Goal: Task Accomplishment & Management: Use online tool/utility

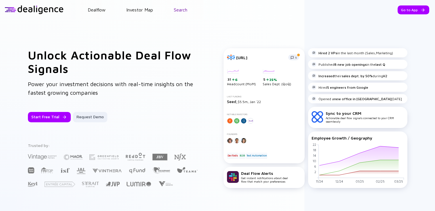
click at [180, 8] on link "Search" at bounding box center [181, 9] width 14 height 5
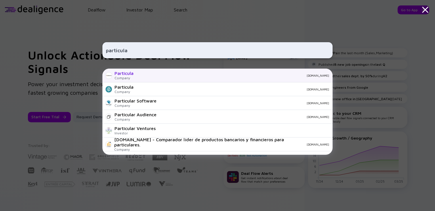
type input "particula"
click at [145, 78] on div "Particula Company [DOMAIN_NAME]" at bounding box center [217, 76] width 230 height 14
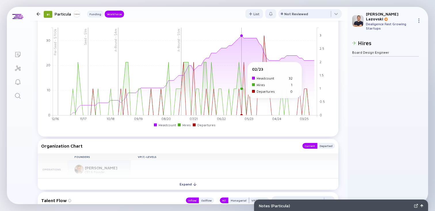
scroll to position [466, 0]
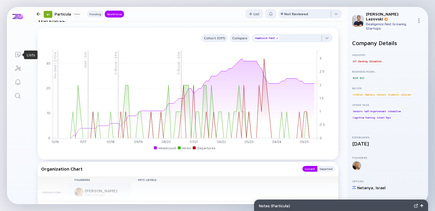
click at [18, 55] on icon "Lists" at bounding box center [17, 54] width 7 height 7
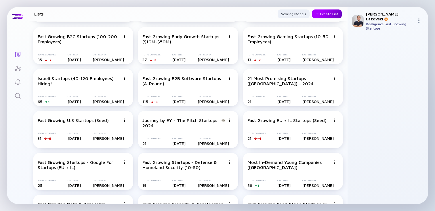
click at [319, 15] on div "Create List" at bounding box center [327, 13] width 30 height 9
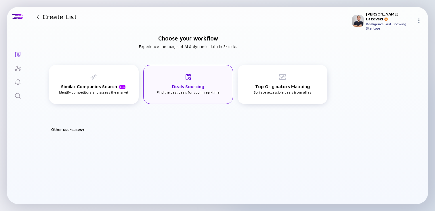
click at [170, 97] on div "Deals Sourcing Find the best deals for you in real-time" at bounding box center [188, 84] width 90 height 39
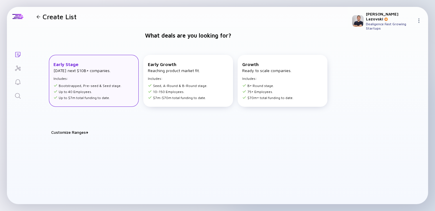
click at [106, 92] on li "Up to 40 Employees." at bounding box center [87, 92] width 68 height 4
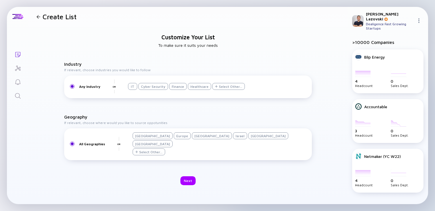
click at [233, 139] on div "Israel" at bounding box center [240, 136] width 14 height 7
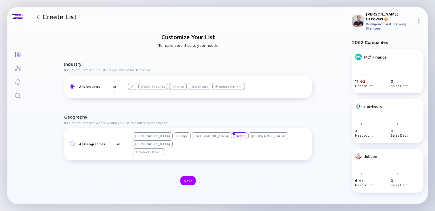
click at [176, 90] on div "Finance" at bounding box center [178, 86] width 18 height 7
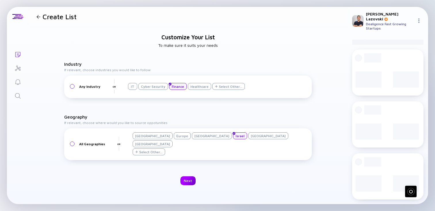
click at [193, 176] on div "Next" at bounding box center [187, 180] width 15 height 9
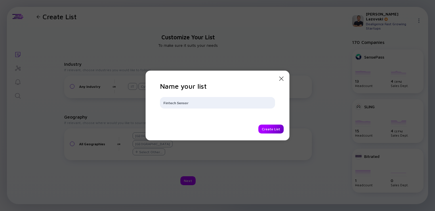
type input "Fintech Sensor"
click at [270, 128] on div "Create List" at bounding box center [270, 129] width 25 height 9
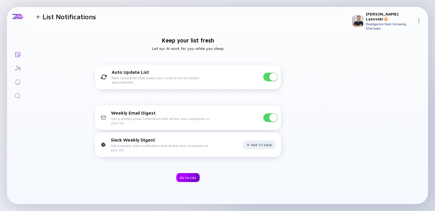
click at [183, 176] on div "Go to List" at bounding box center [187, 177] width 23 height 9
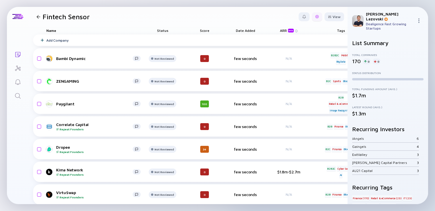
click at [314, 18] on div at bounding box center [317, 16] width 10 height 9
click at [294, 64] on div "Edit Filter" at bounding box center [299, 62] width 36 height 11
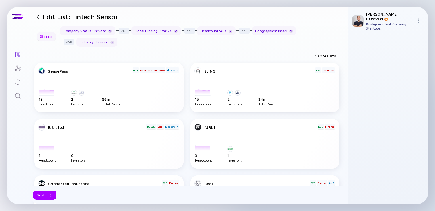
click at [48, 38] on div "Filter" at bounding box center [46, 36] width 20 height 9
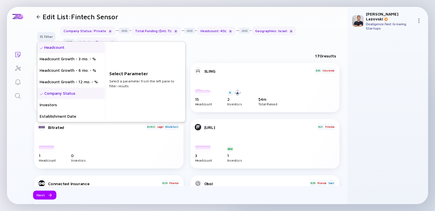
click at [48, 47] on div "Headcount" at bounding box center [70, 47] width 67 height 11
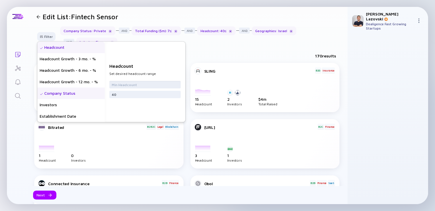
click at [122, 85] on input "text" at bounding box center [145, 85] width 67 height 6
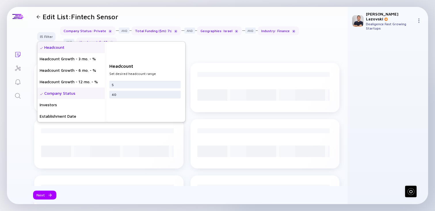
type input "5"
click at [126, 96] on input "40" at bounding box center [145, 95] width 67 height 6
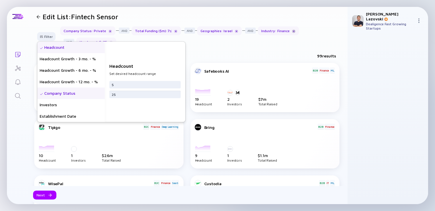
type input "25"
click at [292, 32] on div at bounding box center [293, 31] width 3 height 3
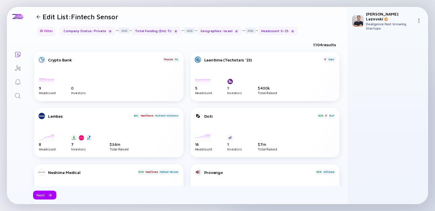
click at [49, 30] on div "Filter" at bounding box center [46, 30] width 20 height 9
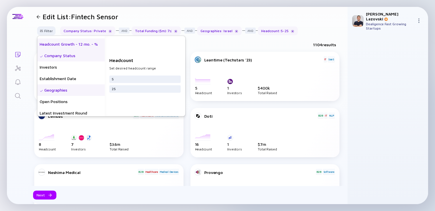
scroll to position [33, 0]
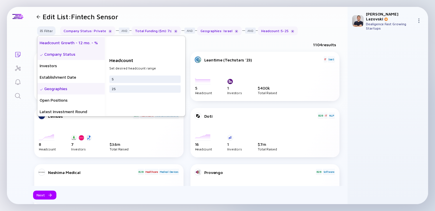
click at [74, 79] on div "Establishment Date" at bounding box center [70, 77] width 67 height 11
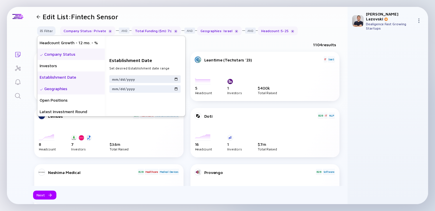
click at [117, 80] on input "date" at bounding box center [145, 79] width 67 height 6
type input "[PHONE_NUMBER]"
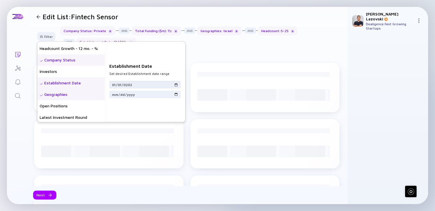
type input "[DATE]"
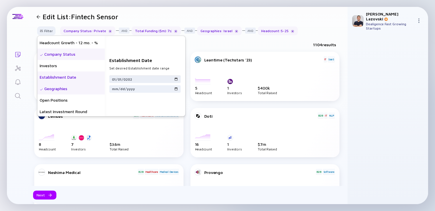
type input "[DATE]"
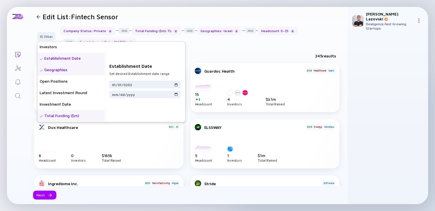
scroll to position [62, 0]
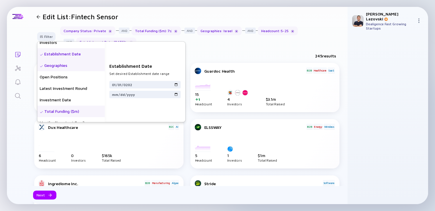
click at [77, 110] on div "Total Funding ($m)" at bounding box center [70, 111] width 67 height 11
click at [130, 94] on input "7" at bounding box center [145, 95] width 67 height 6
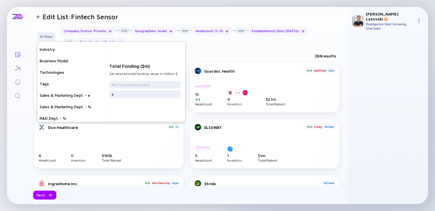
scroll to position [161, 0]
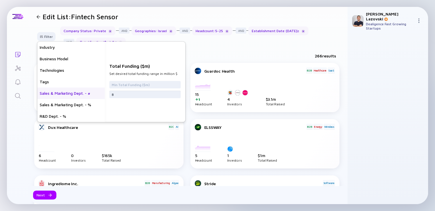
type input "8"
click at [77, 93] on div "Sales & Marketing Dept. - #" at bounding box center [70, 93] width 67 height 11
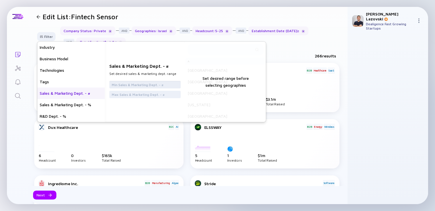
click at [128, 86] on input "text" at bounding box center [145, 85] width 67 height 6
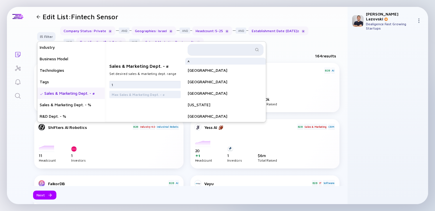
type input "1"
click at [204, 47] on input "text" at bounding box center [222, 50] width 62 height 6
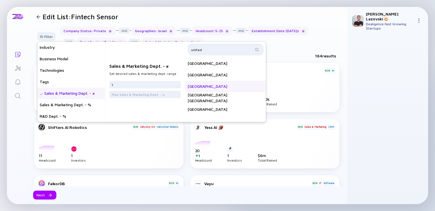
type input "united"
click at [217, 90] on div "[GEOGRAPHIC_DATA]" at bounding box center [225, 86] width 80 height 11
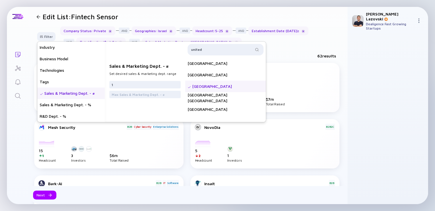
click at [300, 46] on div "Company Status : Private Geographies : Israel Headcount : 5 - 25 Establishment …" at bounding box center [201, 36] width 283 height 20
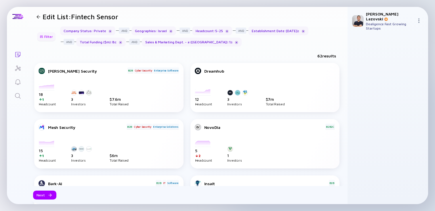
click at [49, 37] on div "Filter" at bounding box center [46, 36] width 20 height 9
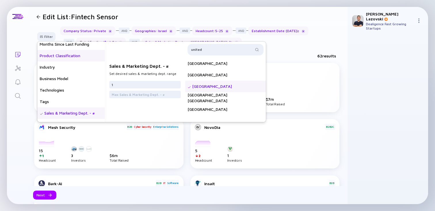
scroll to position [142, 0]
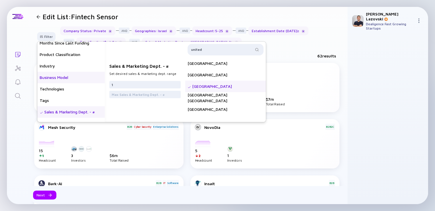
click at [72, 79] on div "Business Model" at bounding box center [70, 77] width 67 height 11
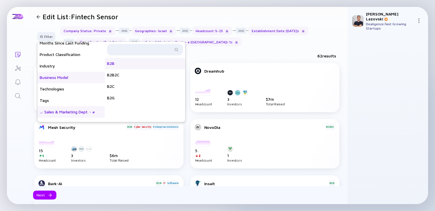
click at [130, 66] on div "B2B" at bounding box center [145, 63] width 80 height 11
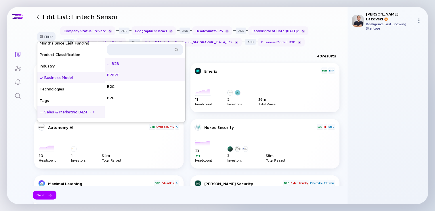
click at [130, 77] on div "B2B2C" at bounding box center [145, 74] width 80 height 11
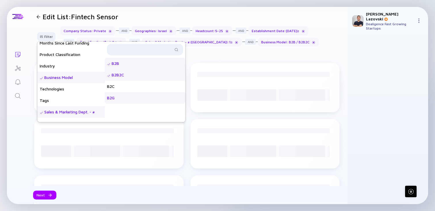
click at [126, 99] on div "B2G" at bounding box center [145, 97] width 80 height 11
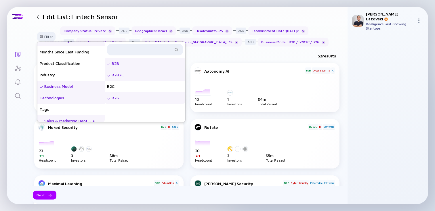
scroll to position [130, 0]
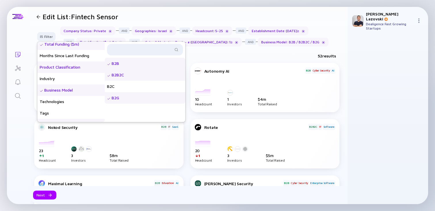
click at [74, 69] on div "Product Classification" at bounding box center [70, 67] width 67 height 11
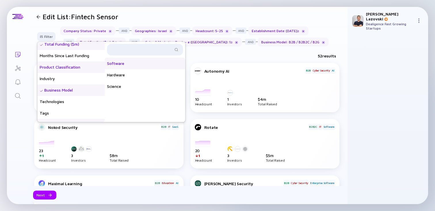
click at [133, 68] on div "Software" at bounding box center [145, 63] width 80 height 11
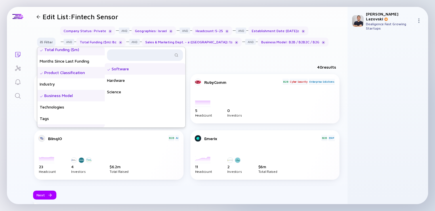
click at [217, 63] on div "40 results" at bounding box center [187, 68] width 319 height 12
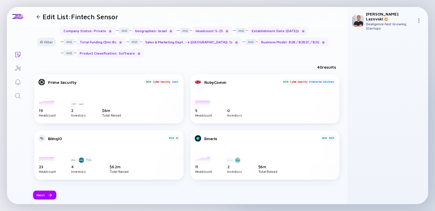
click at [212, 56] on div "Company Status : Private Geographies : Israel Headcount : 5 - 25 Establishment …" at bounding box center [201, 41] width 283 height 31
click at [45, 44] on div "Filter" at bounding box center [46, 42] width 20 height 9
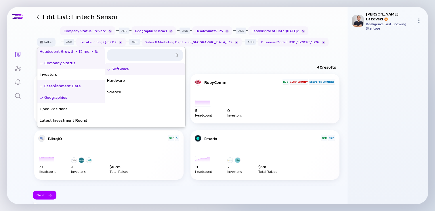
scroll to position [39, 0]
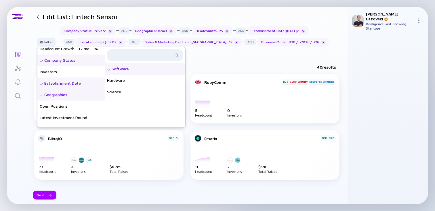
click at [61, 96] on div "Geographies" at bounding box center [70, 94] width 67 height 11
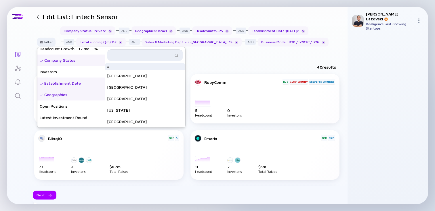
click at [131, 56] on input "text" at bounding box center [141, 55] width 62 height 6
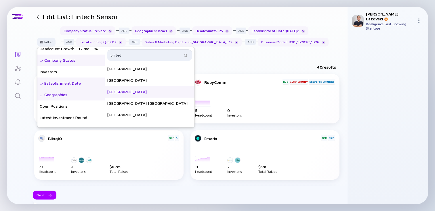
type input "united"
click at [133, 93] on div "[GEOGRAPHIC_DATA]" at bounding box center [150, 91] width 90 height 11
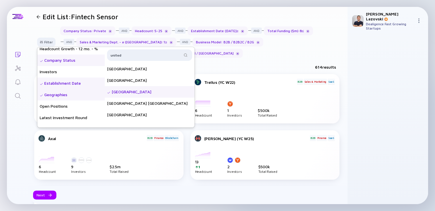
scroll to position [0, 0]
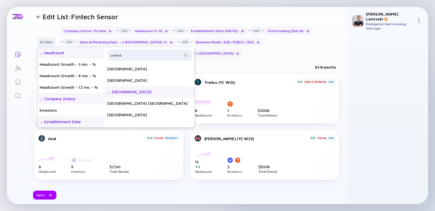
click at [60, 52] on div "Headcount" at bounding box center [70, 52] width 67 height 11
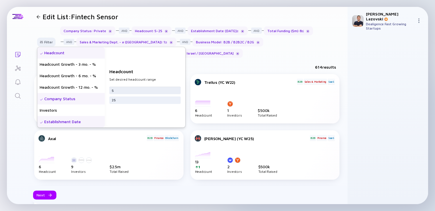
click at [134, 88] on input "5" at bounding box center [145, 91] width 67 height 6
type input "3"
click at [135, 100] on input "25" at bounding box center [145, 100] width 67 height 6
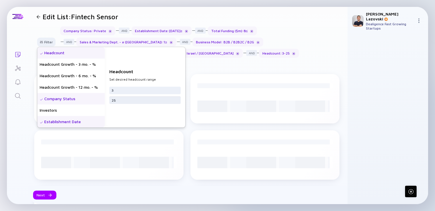
click at [135, 100] on input "25" at bounding box center [145, 100] width 67 height 6
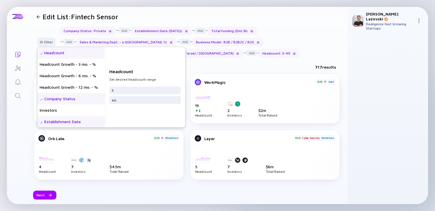
type input "40"
click at [223, 65] on div "717 results" at bounding box center [187, 68] width 319 height 12
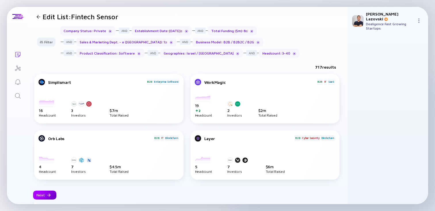
click at [42, 192] on div "Next" at bounding box center [44, 195] width 23 height 9
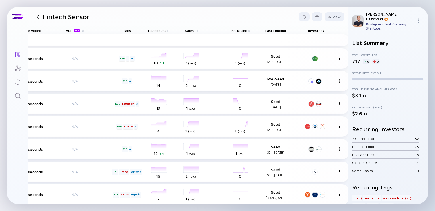
scroll to position [0, 226]
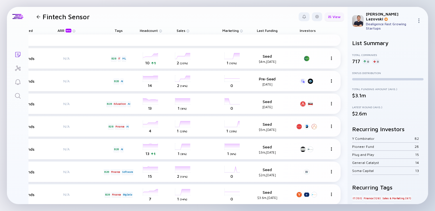
click at [329, 16] on div "View" at bounding box center [334, 16] width 20 height 9
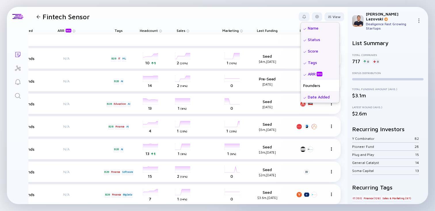
scroll to position [149, 0]
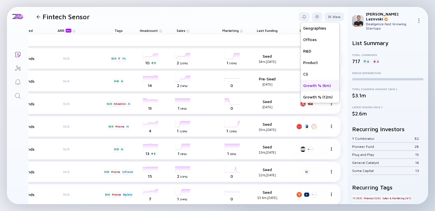
click at [309, 83] on div "Growth % (6m)" at bounding box center [320, 85] width 39 height 11
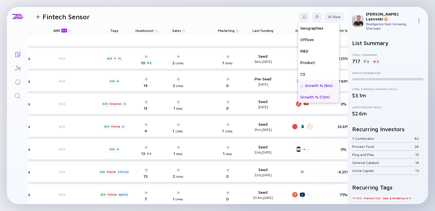
click at [307, 99] on div "Growth % (12m)" at bounding box center [318, 96] width 41 height 11
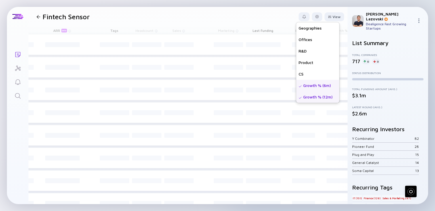
click at [263, 22] on header "Fintech Sensor View Name Status Score Tags ARR beta Founders Date Added Headcou…" at bounding box center [187, 17] width 319 height 20
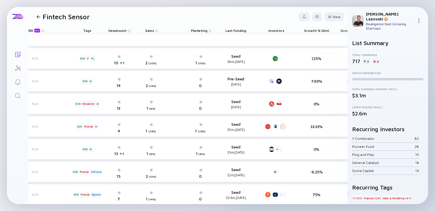
scroll to position [0, 301]
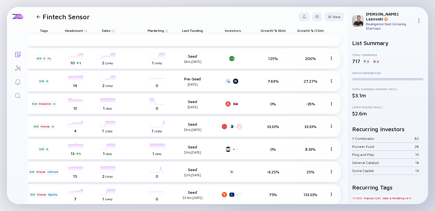
click at [203, 30] on span "Growth % (6m)" at bounding box center [192, 30] width 21 height 4
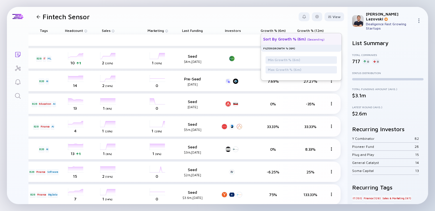
click at [268, 35] on div "Sort by Growth % (6m) ( Descending )" at bounding box center [298, 38] width 71 height 11
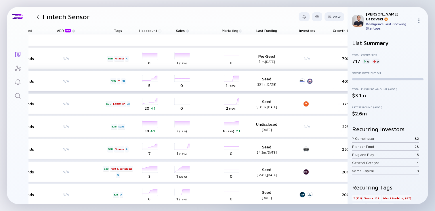
scroll to position [0, 233]
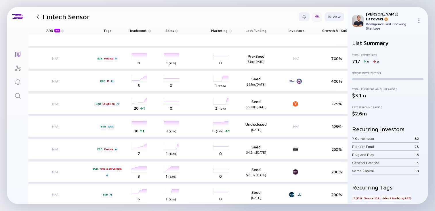
click at [314, 17] on div at bounding box center [317, 16] width 10 height 9
click at [294, 60] on div "Edit Filter" at bounding box center [299, 62] width 36 height 11
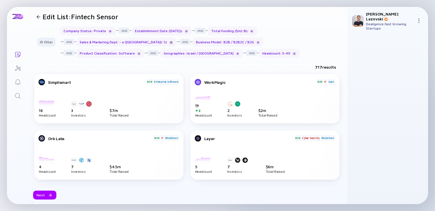
click at [169, 42] on div at bounding box center [170, 42] width 3 height 3
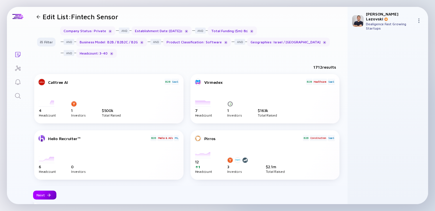
click at [47, 195] on div at bounding box center [48, 195] width 3 height 3
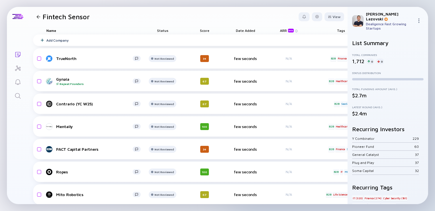
click at [205, 30] on div "Score" at bounding box center [204, 30] width 32 height 8
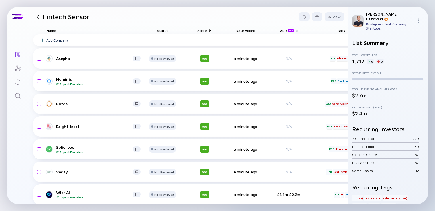
click at [210, 16] on header "Fintech Sensor View" at bounding box center [187, 17] width 319 height 20
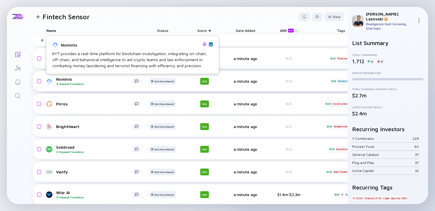
click at [66, 81] on div "Nominis Repeat Founders" at bounding box center [94, 81] width 76 height 9
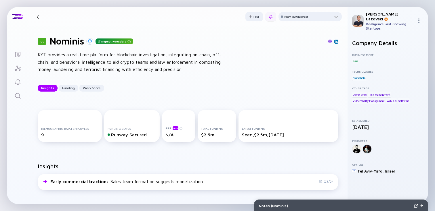
click at [268, 17] on div at bounding box center [270, 17] width 4 height 4
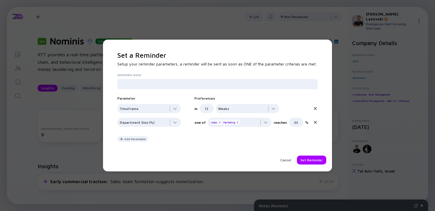
click at [314, 109] on icon at bounding box center [315, 108] width 2 height 2
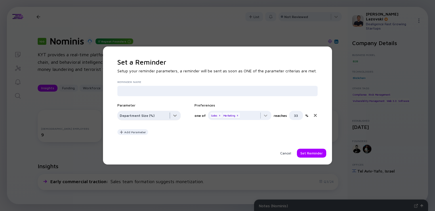
click at [164, 115] on div at bounding box center [148, 116] width 63 height 11
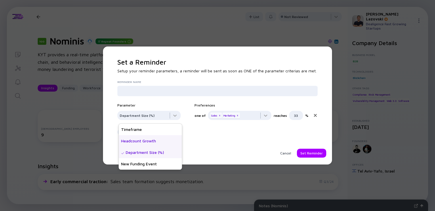
click at [148, 139] on div "Headcount Growth" at bounding box center [150, 140] width 63 height 11
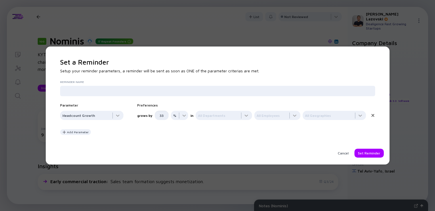
click at [164, 117] on input "33" at bounding box center [161, 115] width 7 height 9
type input "1"
click at [187, 116] on div "grows by 1 % in All Departments All Employees All Geographies" at bounding box center [251, 115] width 228 height 9
click at [183, 116] on div at bounding box center [179, 116] width 17 height 11
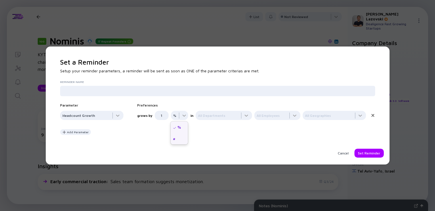
click at [178, 140] on div "#" at bounding box center [178, 138] width 17 height 11
click at [208, 118] on div at bounding box center [223, 116] width 56 height 11
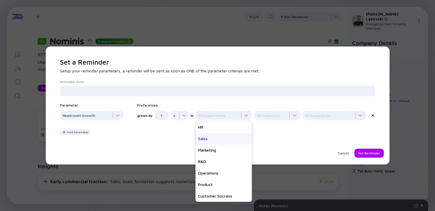
click at [208, 142] on div "Sales" at bounding box center [223, 138] width 56 height 11
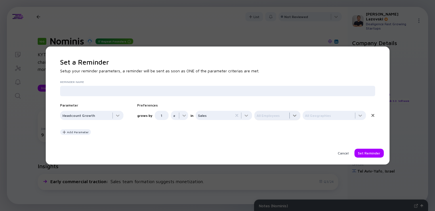
click at [272, 113] on div at bounding box center [277, 116] width 46 height 11
click at [268, 139] on div "VP/C-Level" at bounding box center [277, 138] width 46 height 11
click at [342, 153] on div "Cancel" at bounding box center [343, 153] width 18 height 9
